Goal: Information Seeking & Learning: Learn about a topic

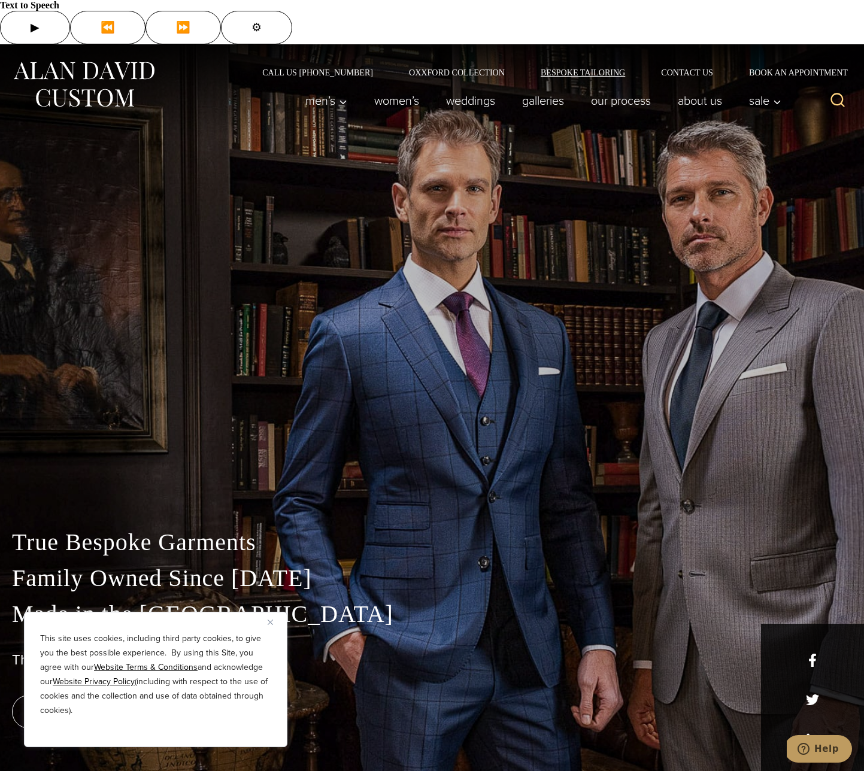
click at [613, 68] on link "Bespoke Tailoring" at bounding box center [583, 72] width 120 height 8
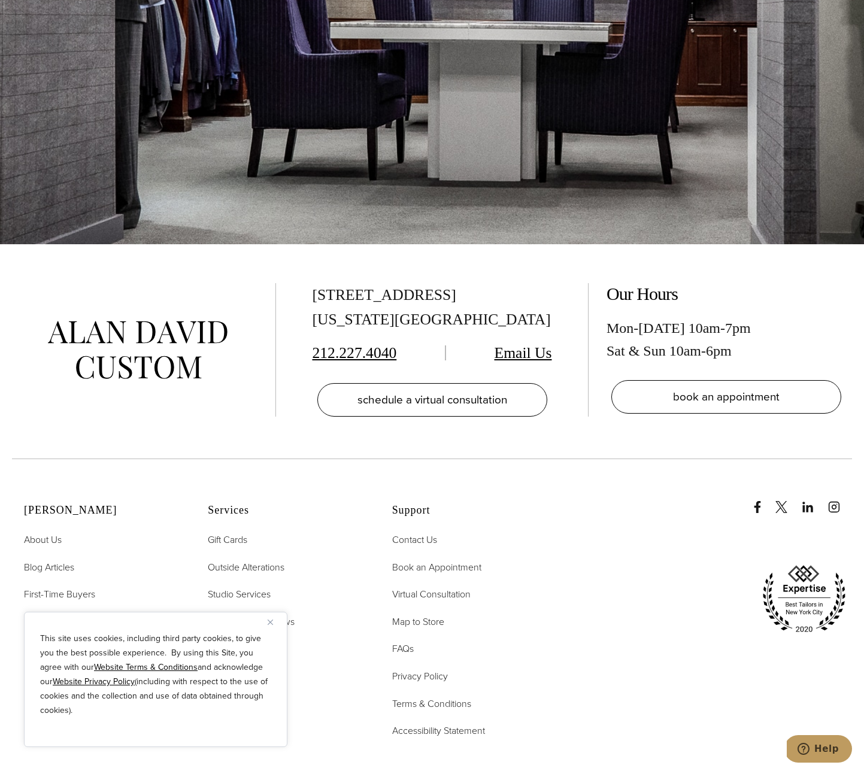
scroll to position [5599, 0]
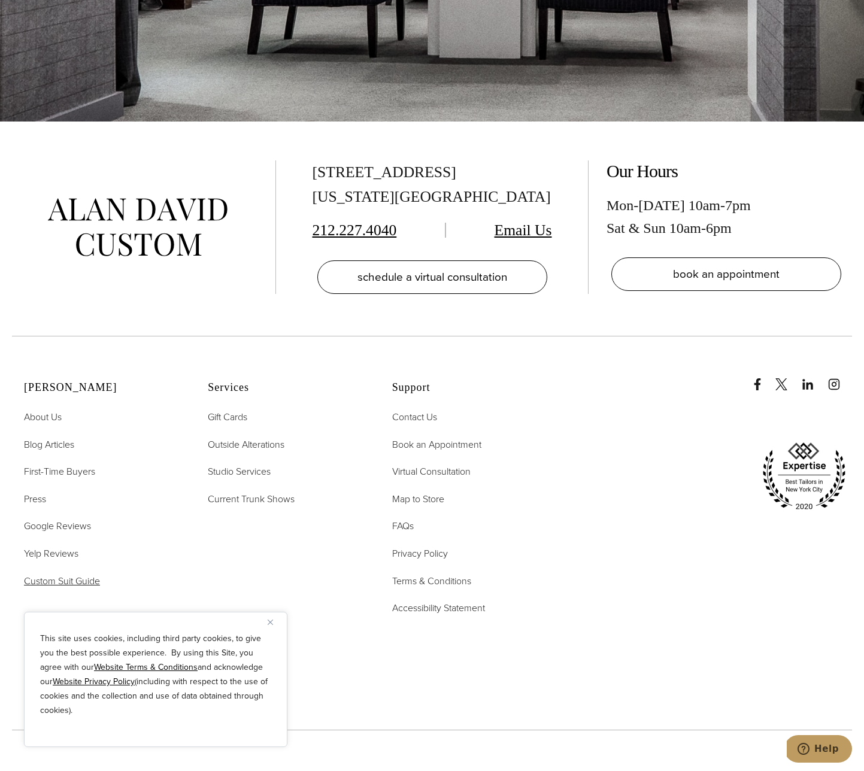
click at [90, 574] on span "Custom Suit Guide" at bounding box center [62, 581] width 76 height 14
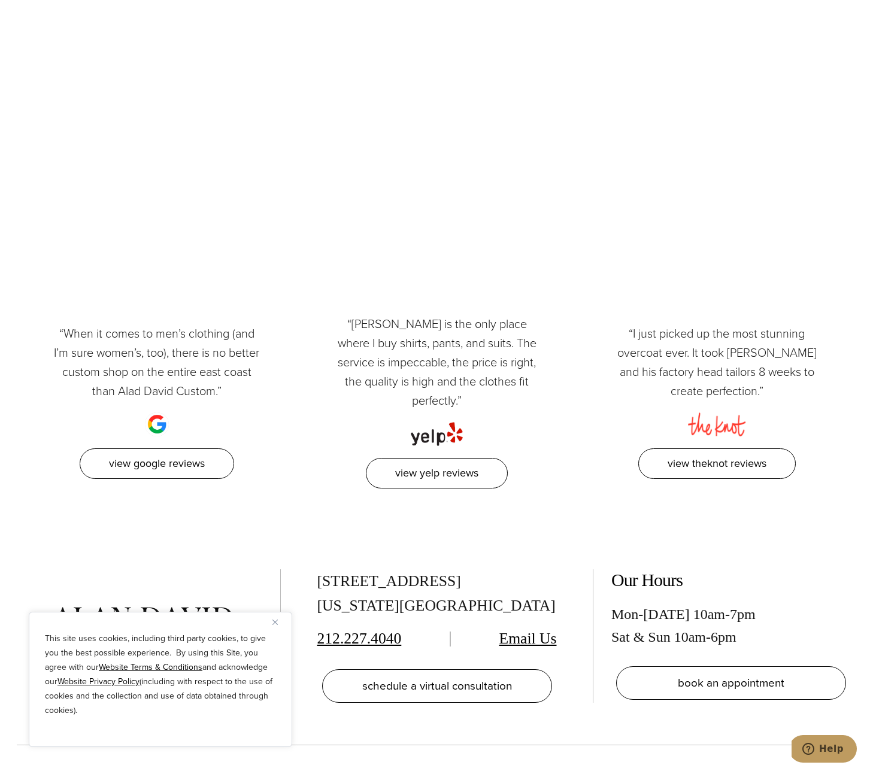
scroll to position [3714, 0]
